Goal: Navigation & Orientation: Find specific page/section

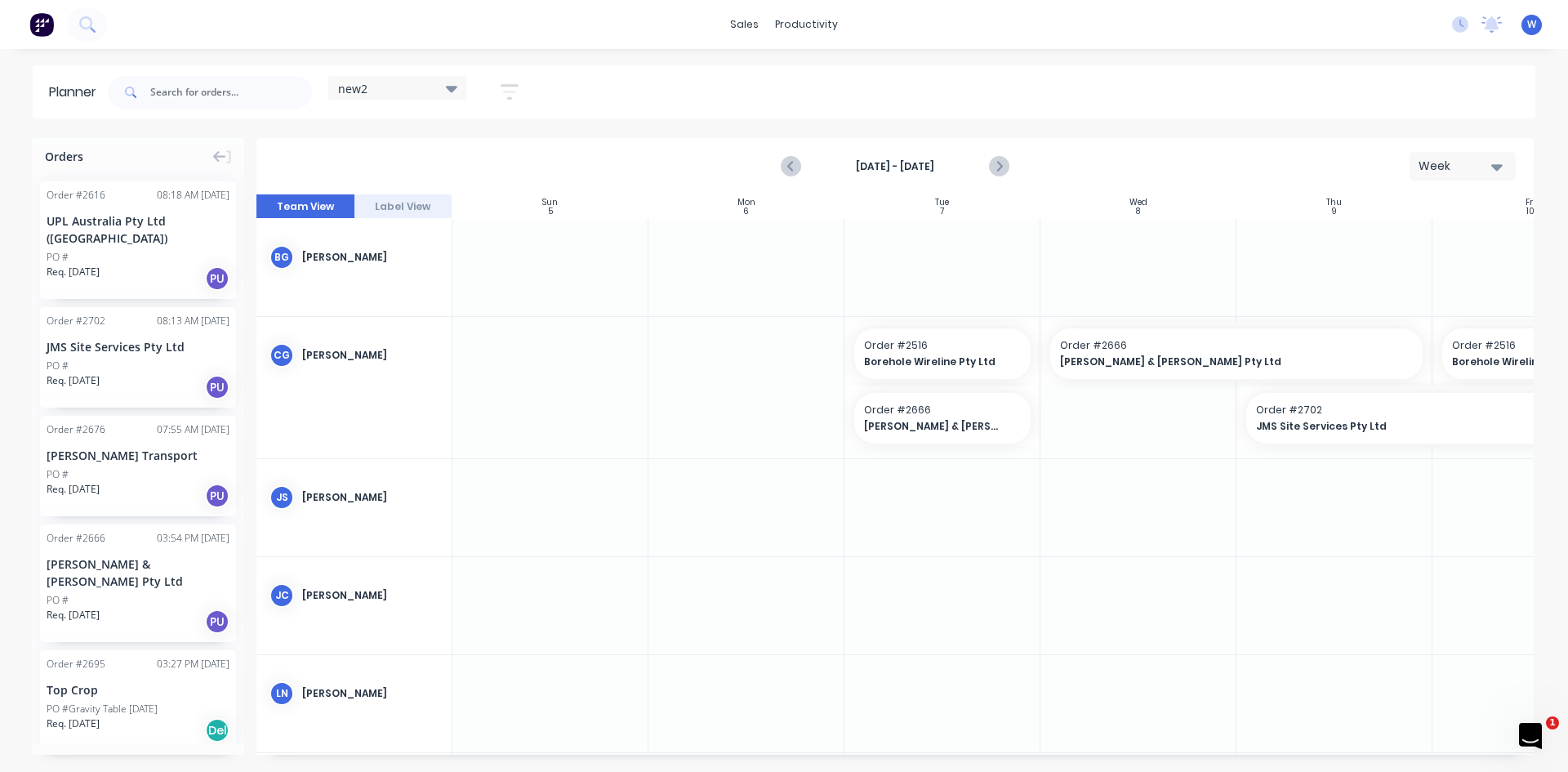
scroll to position [0, 230]
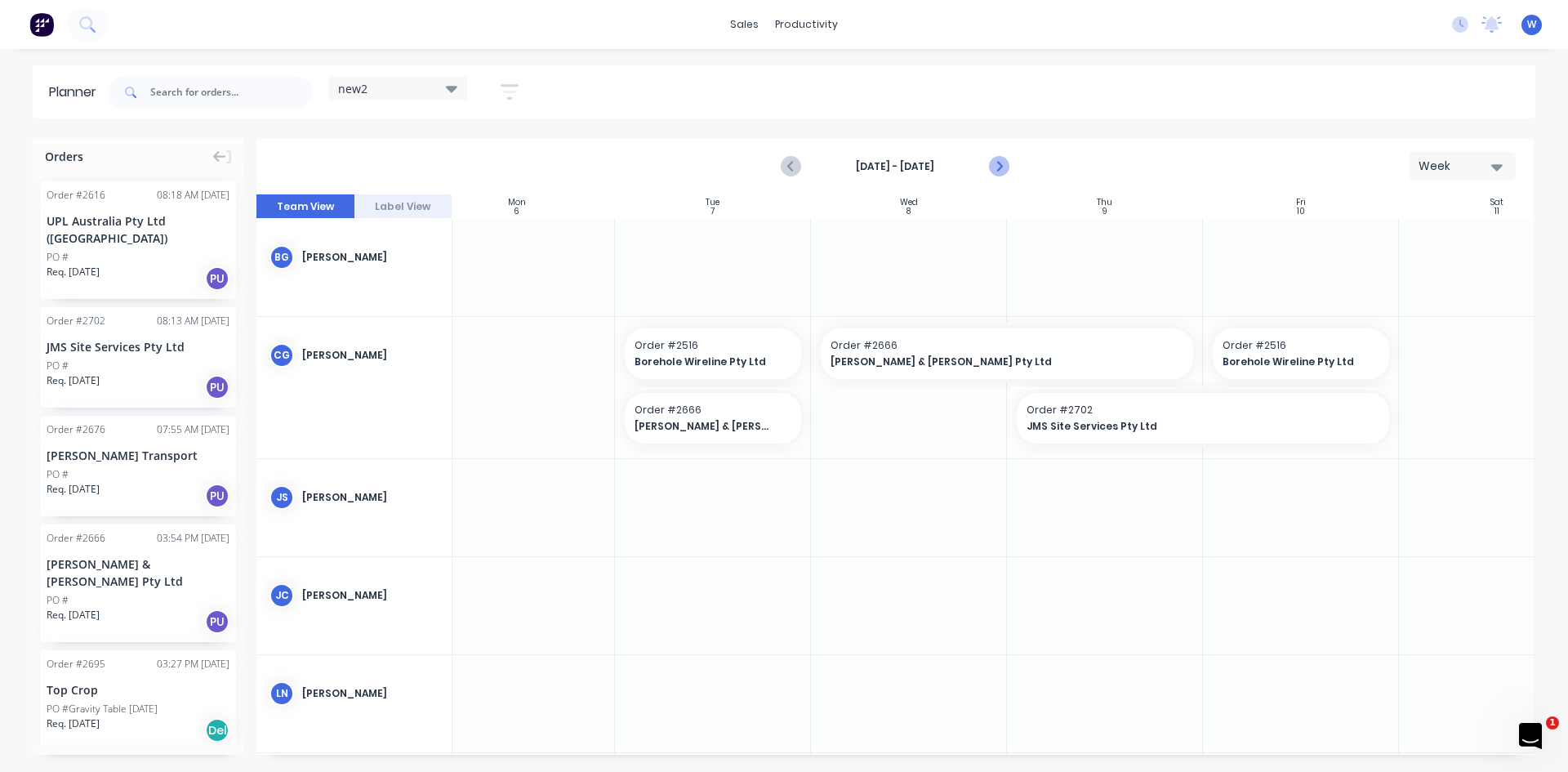
click at [996, 159] on icon "Next page" at bounding box center [998, 166] width 20 height 20
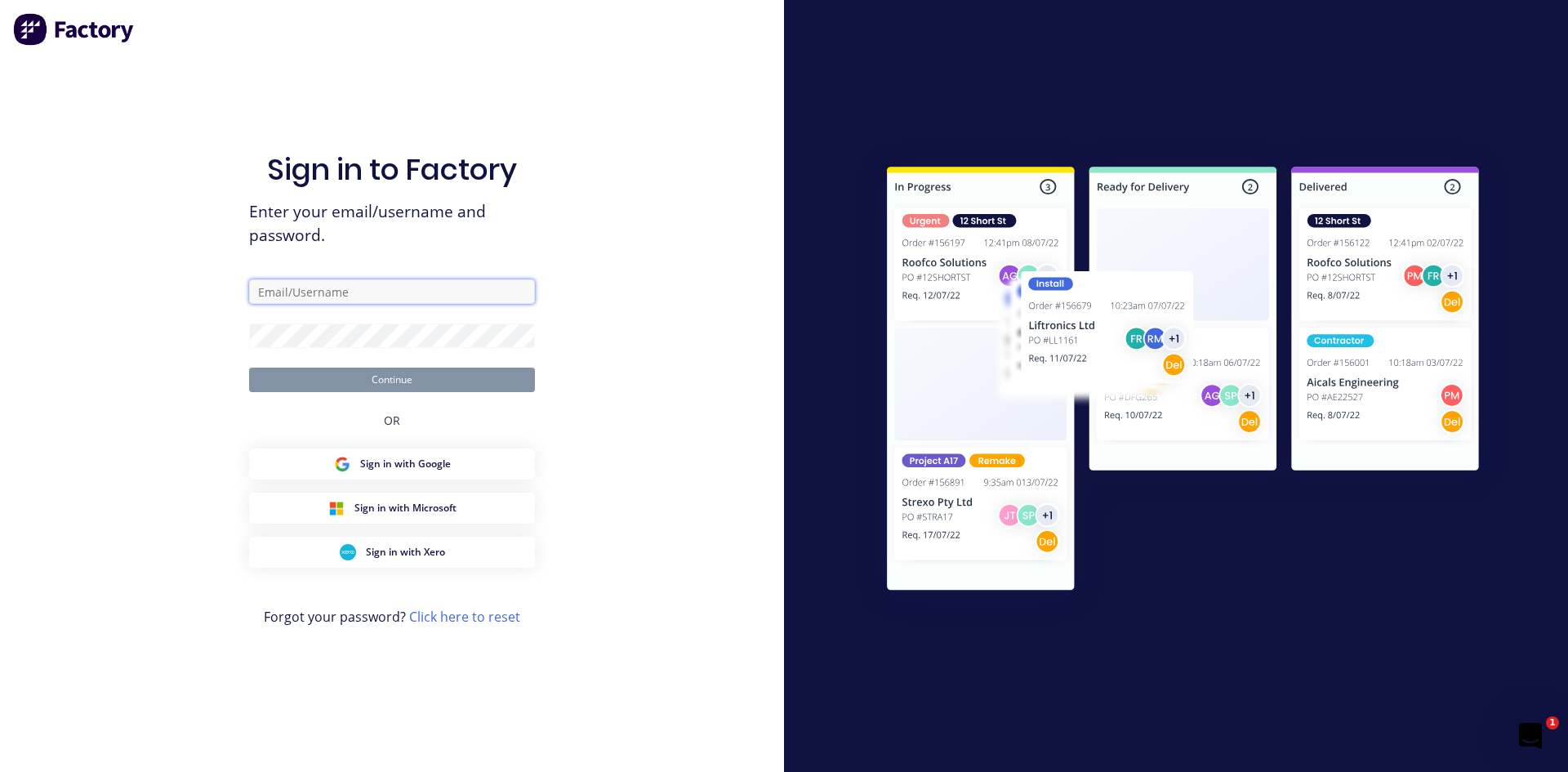
type input "[EMAIL_ADDRESS][DOMAIN_NAME]"
click at [415, 380] on button "Continue" at bounding box center [392, 380] width 285 height 25
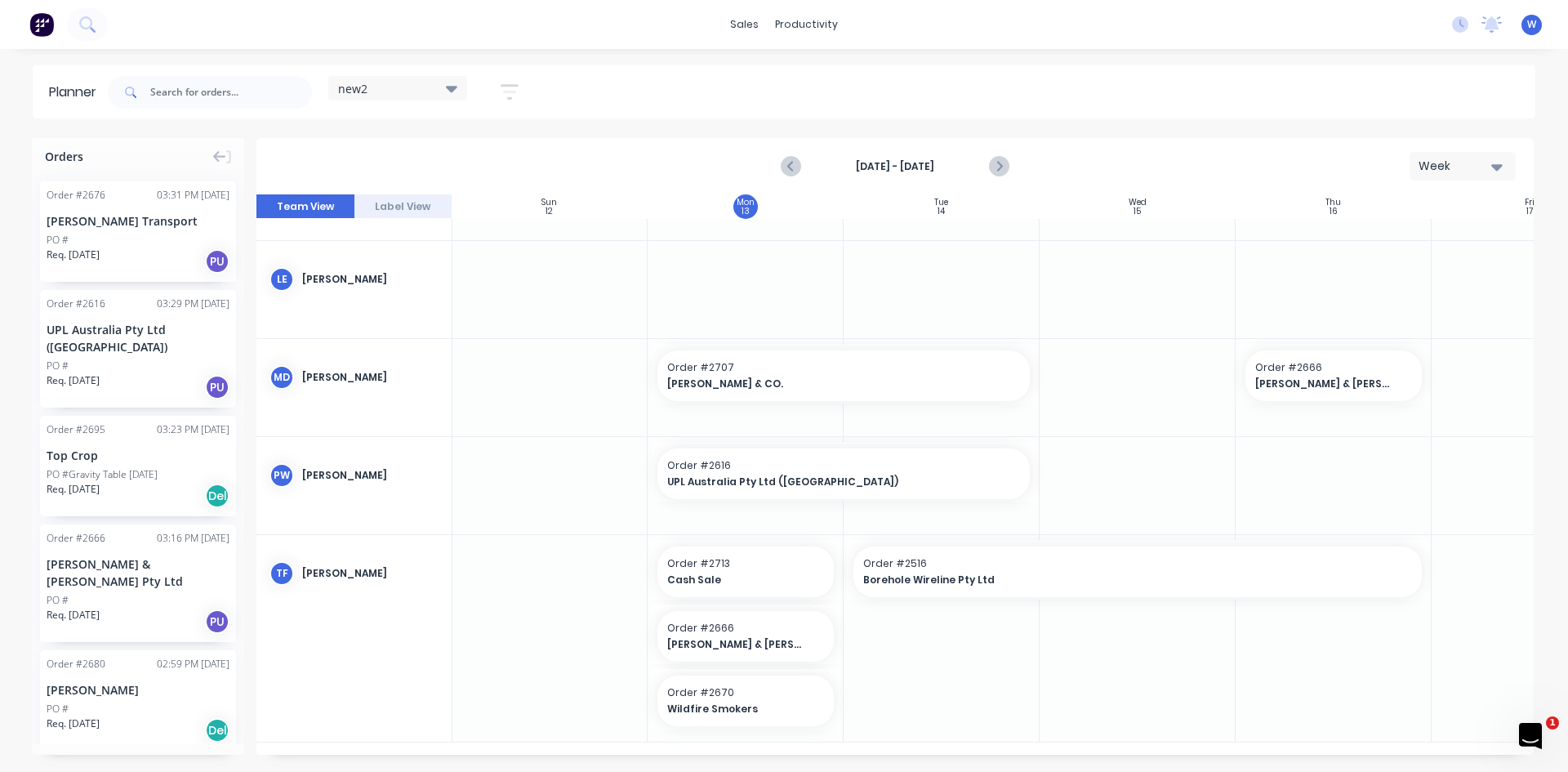
scroll to position [573, 1]
click at [733, 573] on span "Cash Sale" at bounding box center [737, 580] width 142 height 15
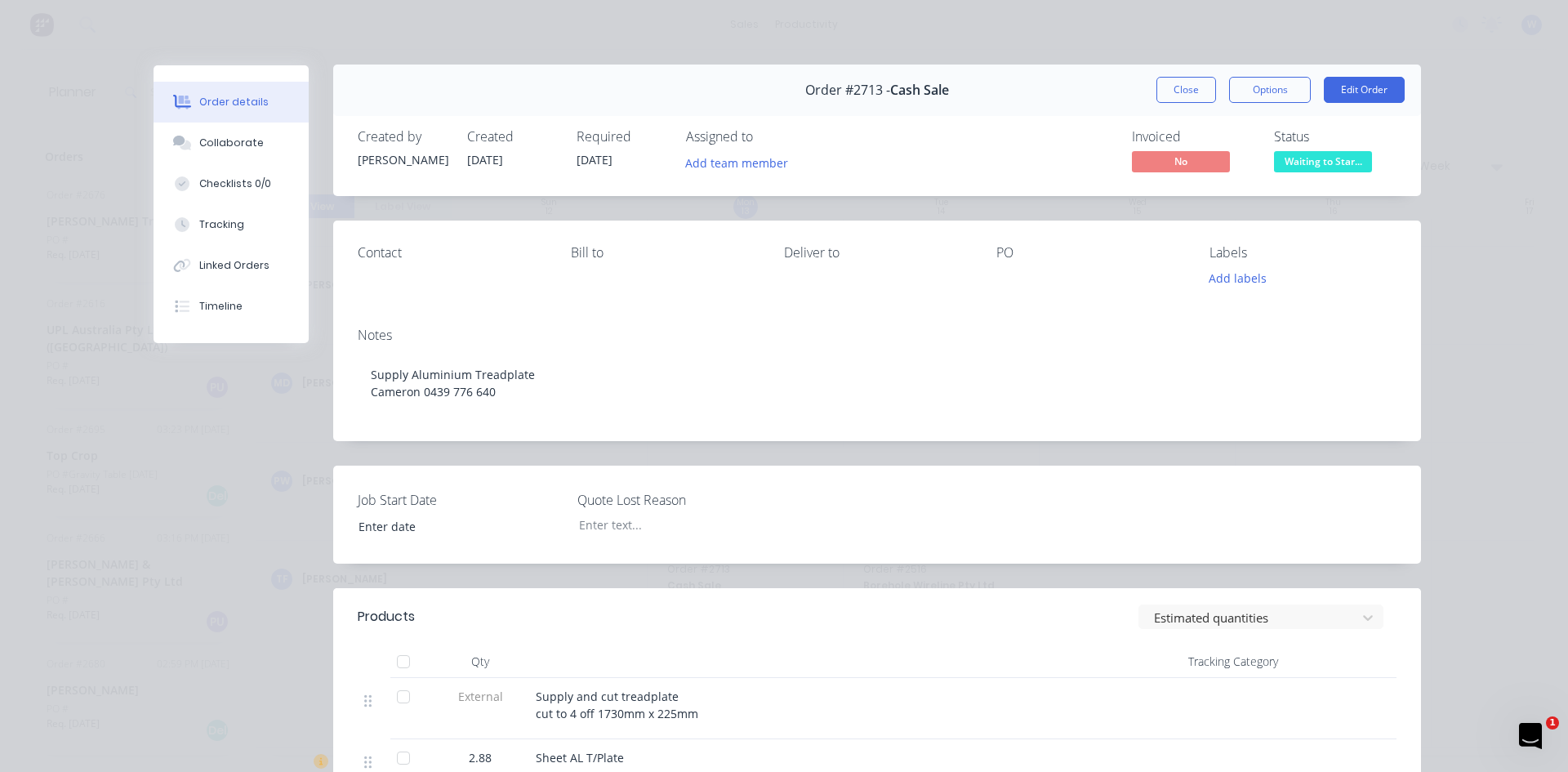
scroll to position [0, 0]
click at [1185, 86] on button "Close" at bounding box center [1186, 90] width 59 height 26
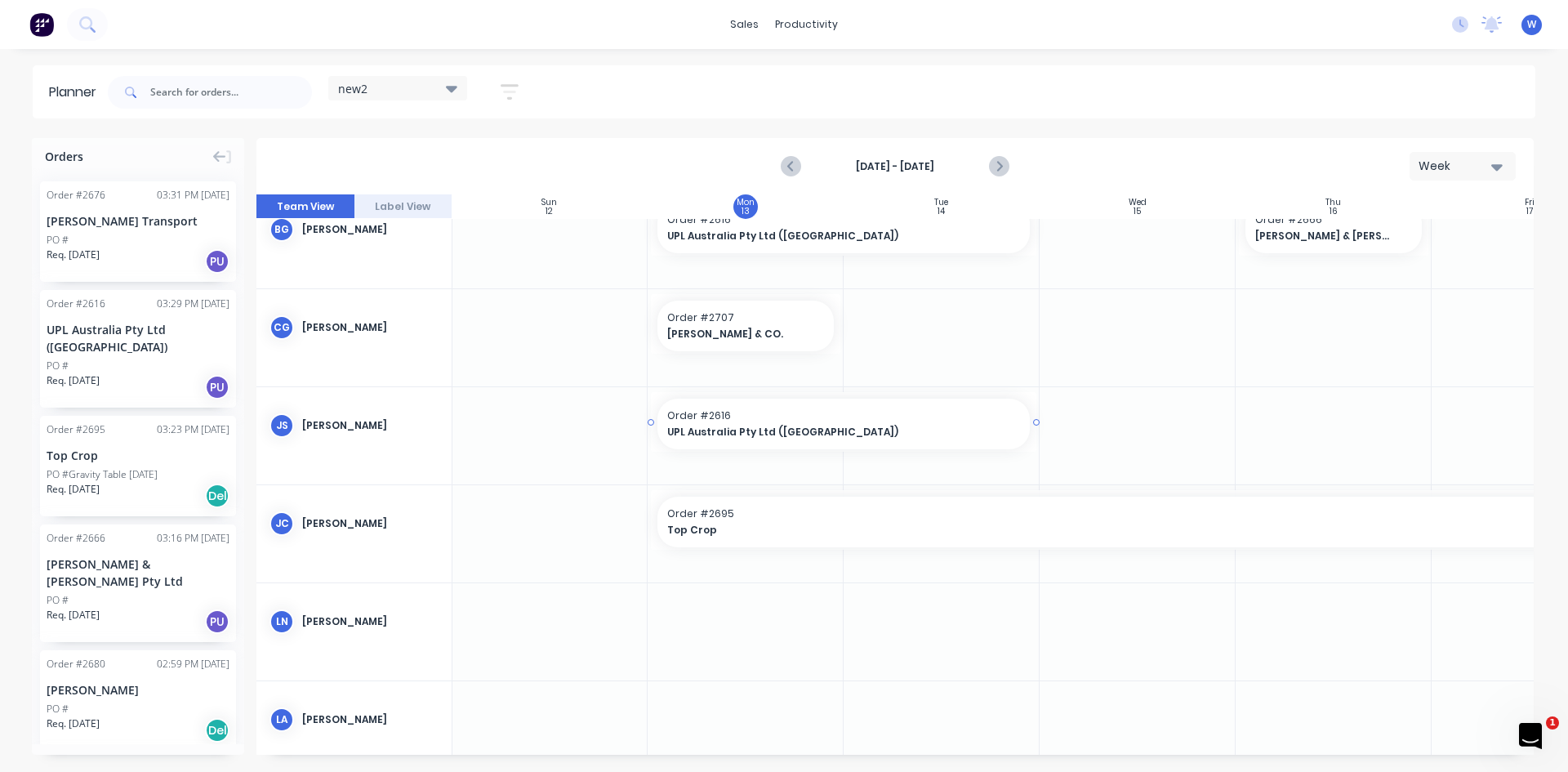
scroll to position [0, 1]
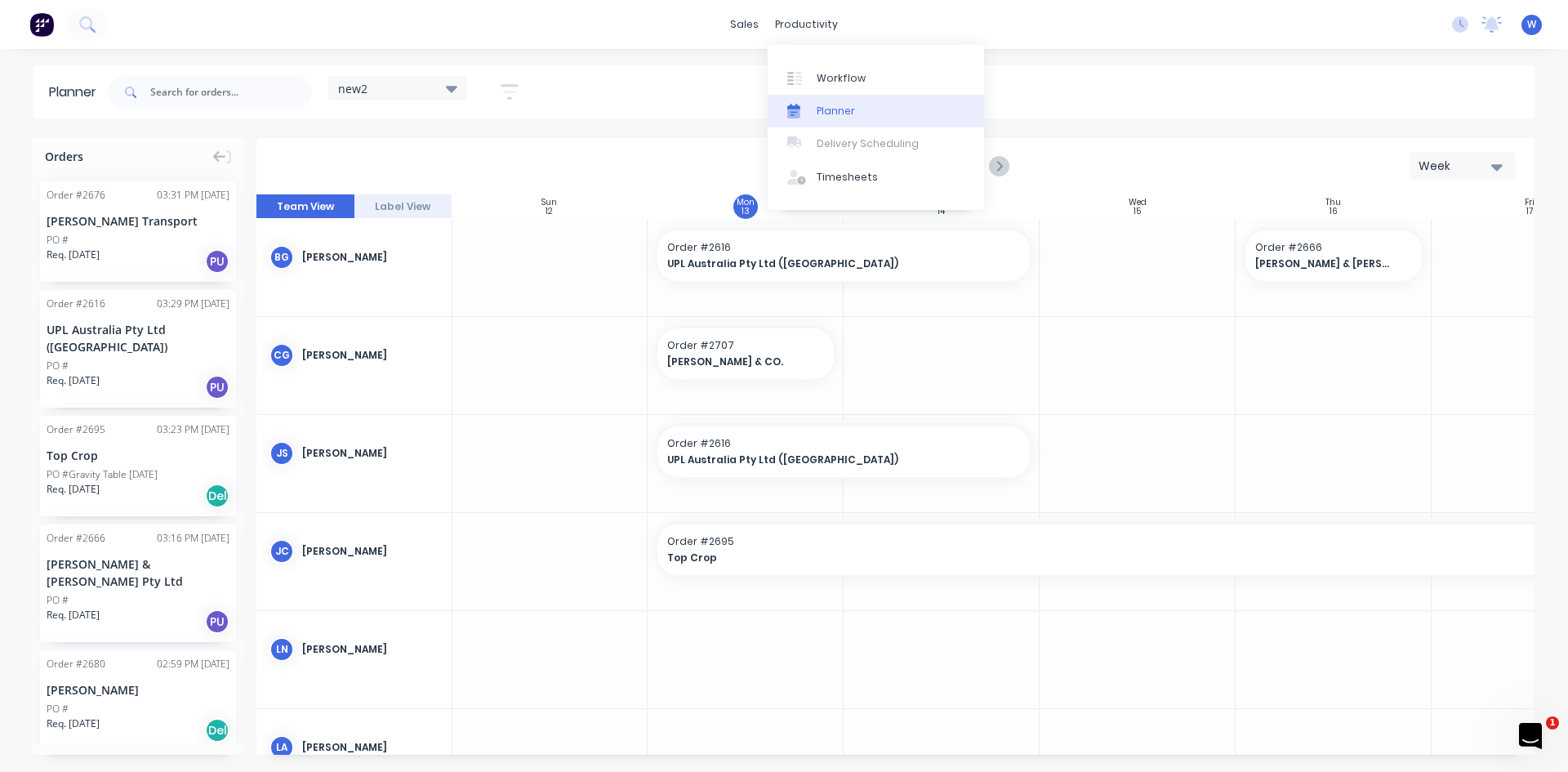
click at [852, 110] on div "Planner" at bounding box center [836, 111] width 39 height 15
click at [823, 73] on div "Workflow" at bounding box center [840, 78] width 49 height 15
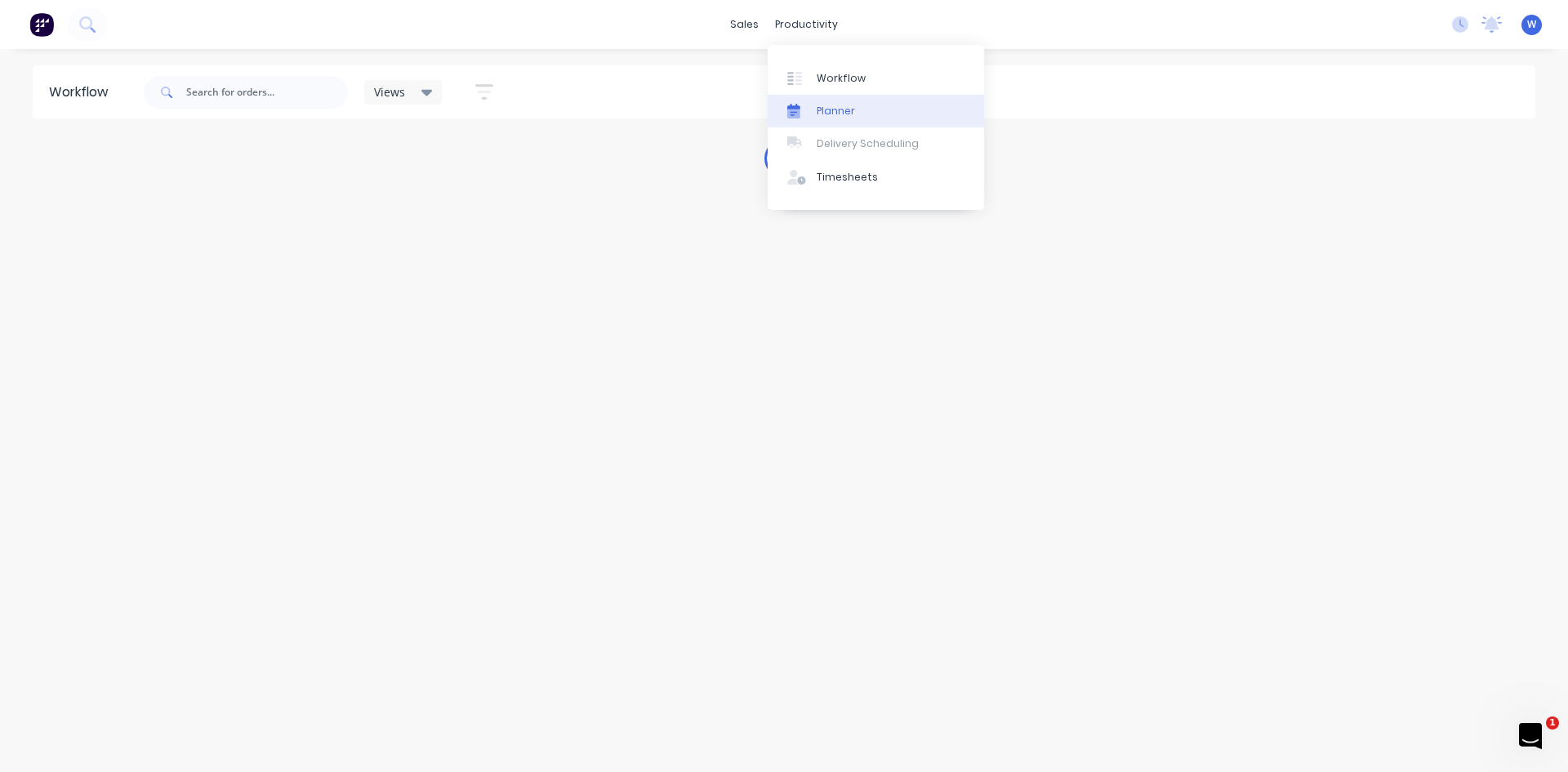
click at [828, 107] on div "Planner" at bounding box center [836, 111] width 39 height 15
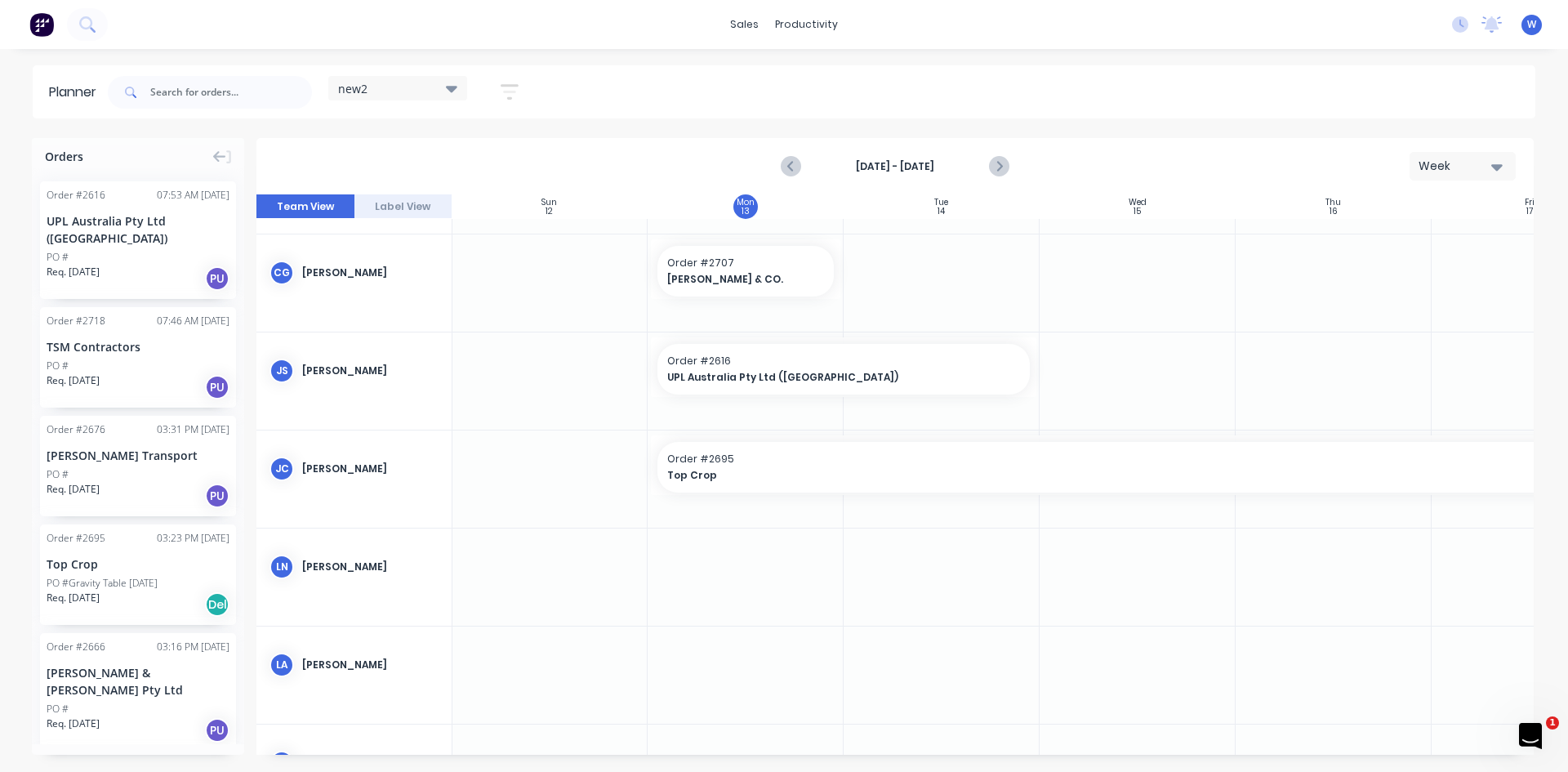
scroll to position [0, 1]
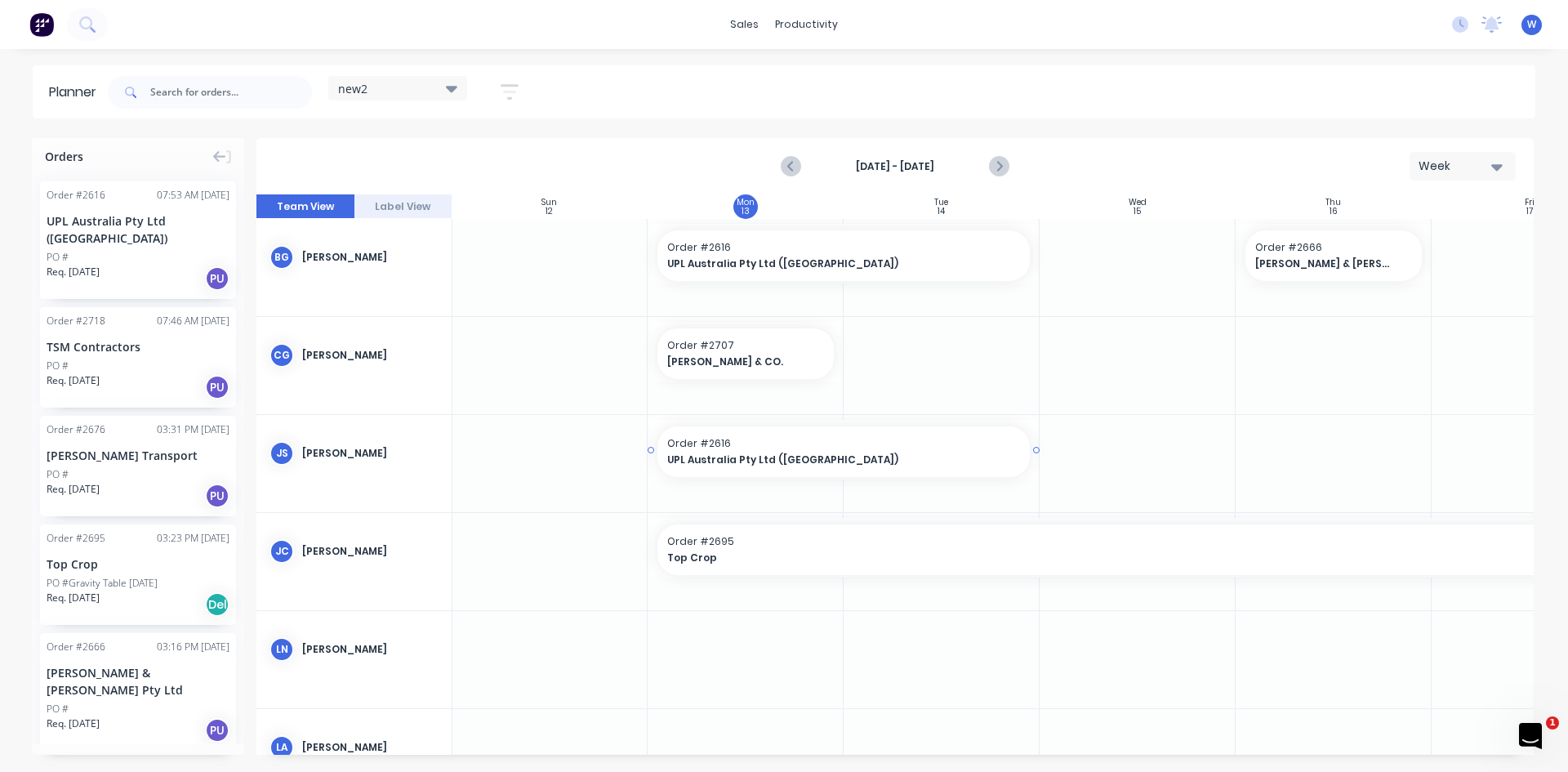
click at [739, 455] on span "UPL Australia Pty Ltd ([GEOGRAPHIC_DATA])" at bounding box center [826, 460] width 318 height 15
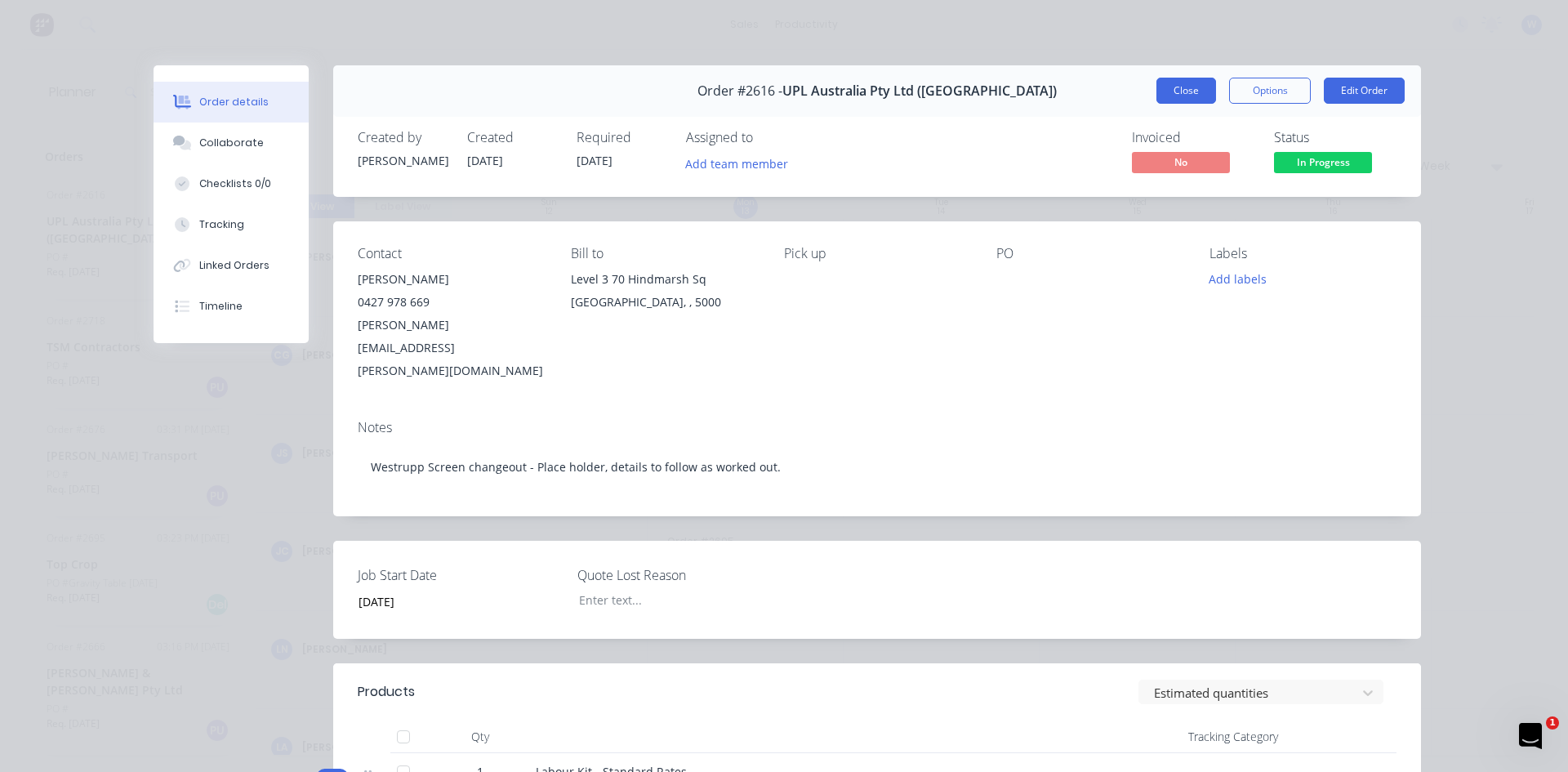
click at [1176, 88] on button "Close" at bounding box center [1186, 90] width 59 height 26
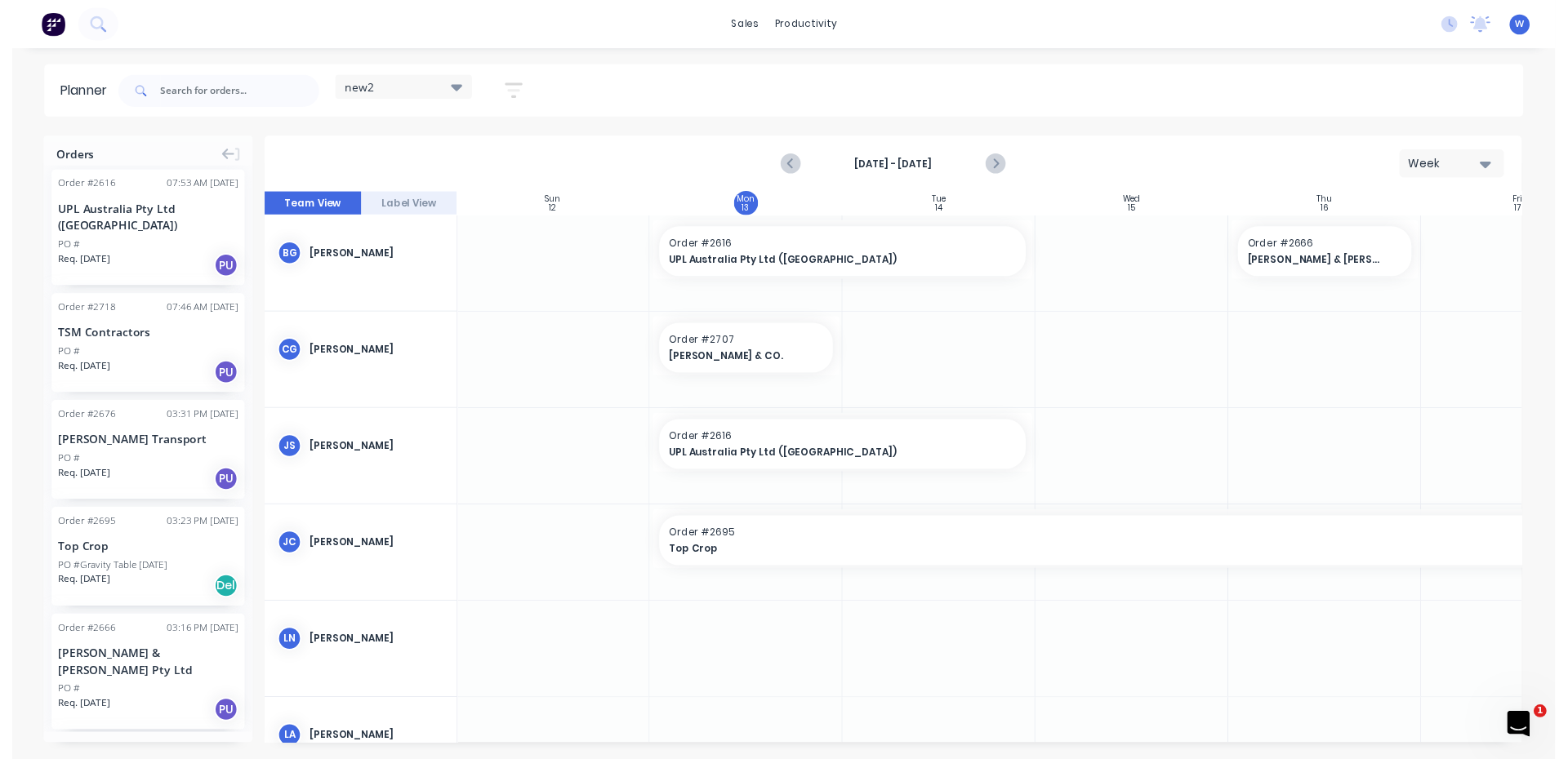
scroll to position [0, 0]
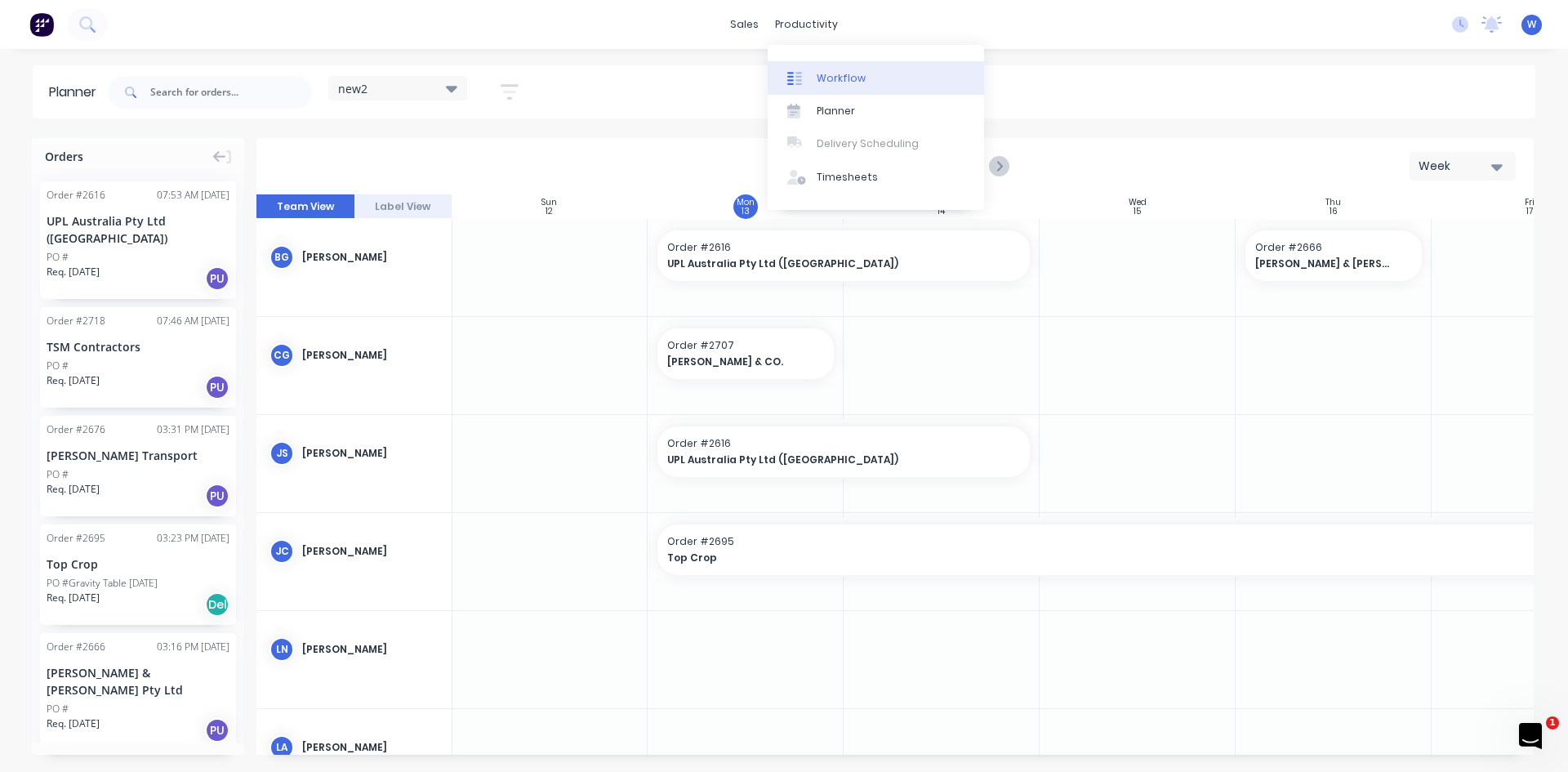
click at [840, 76] on div "Workflow" at bounding box center [840, 78] width 49 height 15
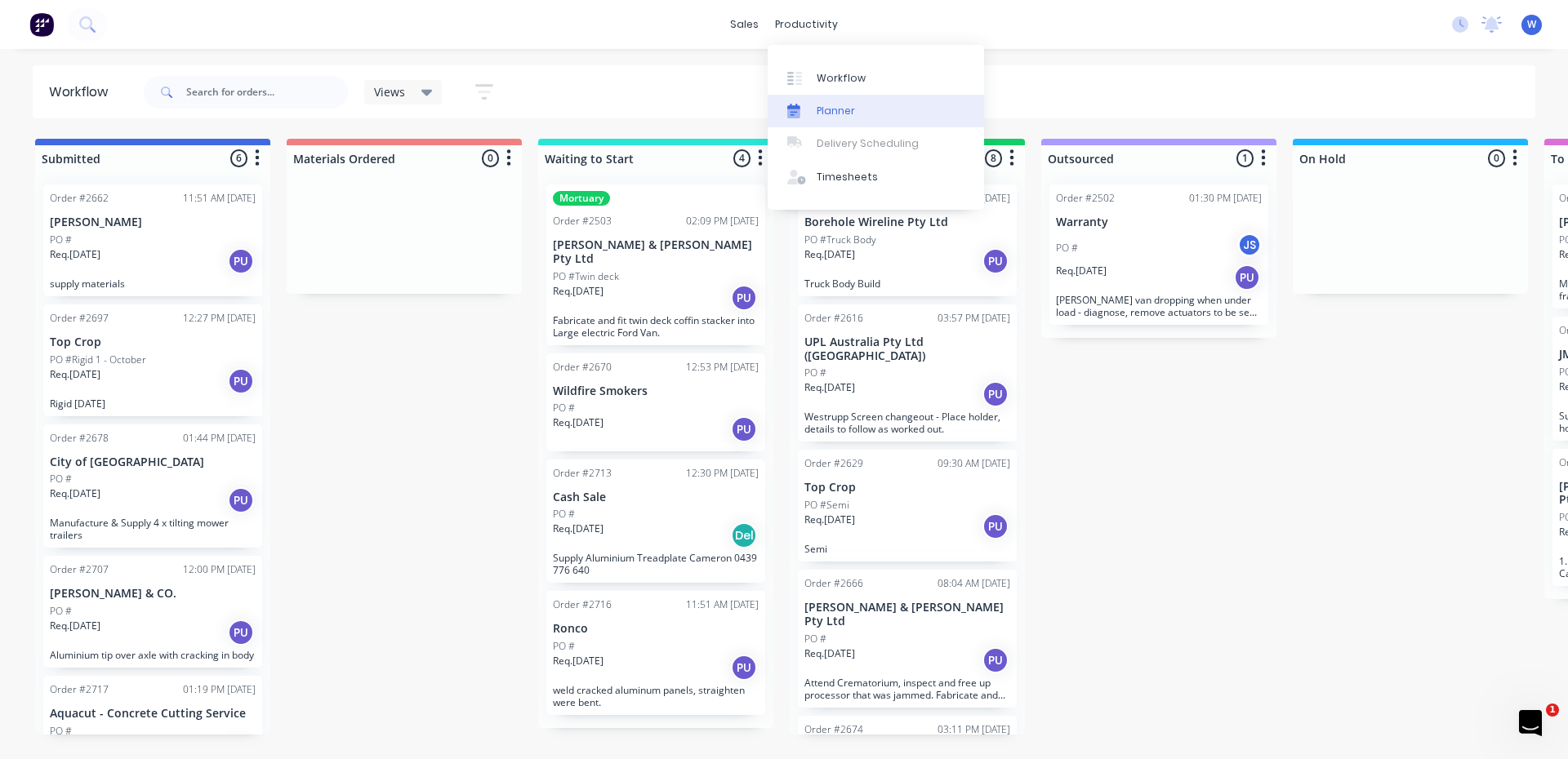
click at [824, 113] on div "Planner" at bounding box center [836, 111] width 39 height 15
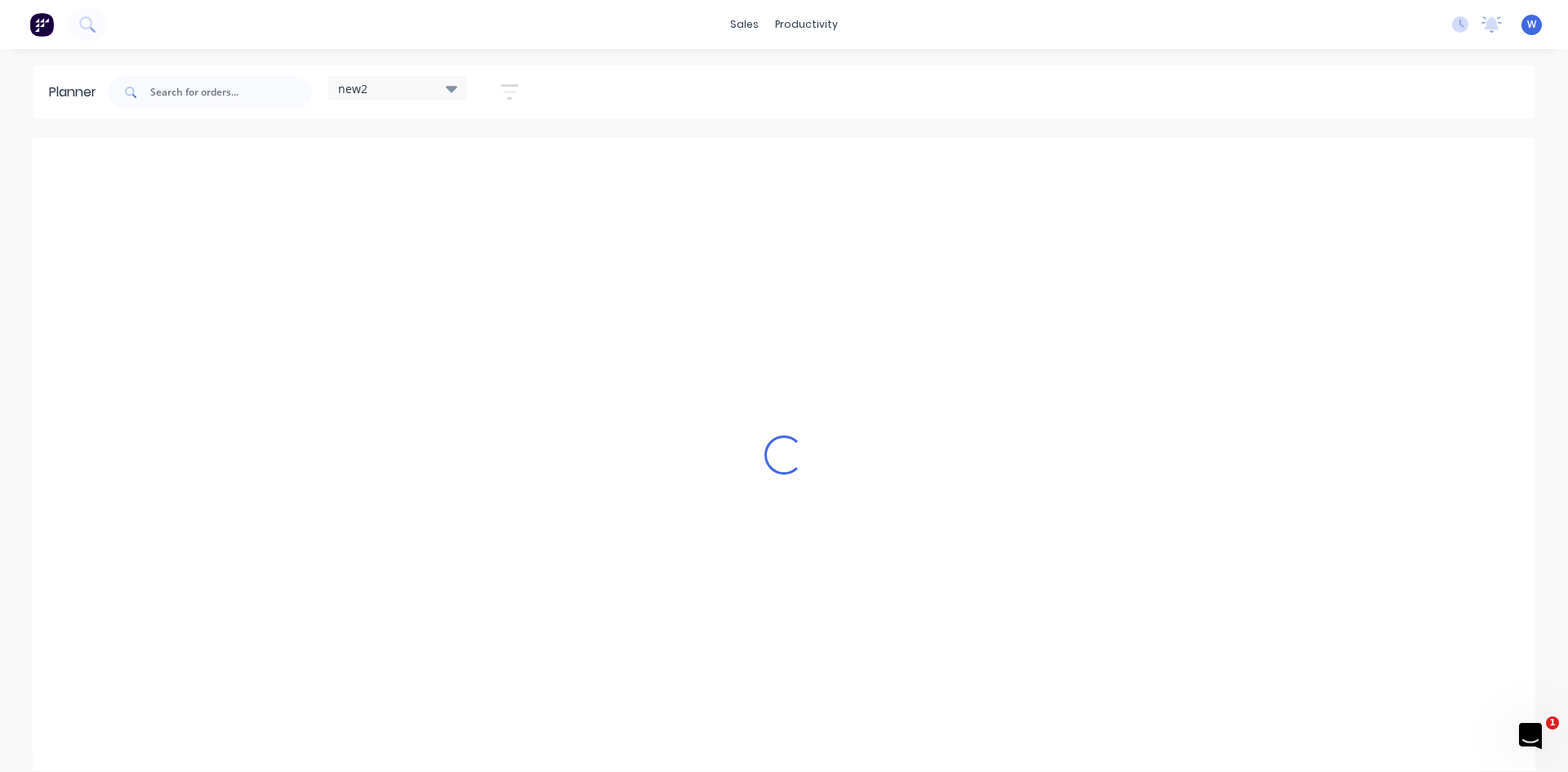
scroll to position [0, 1]
